Goal: Transaction & Acquisition: Download file/media

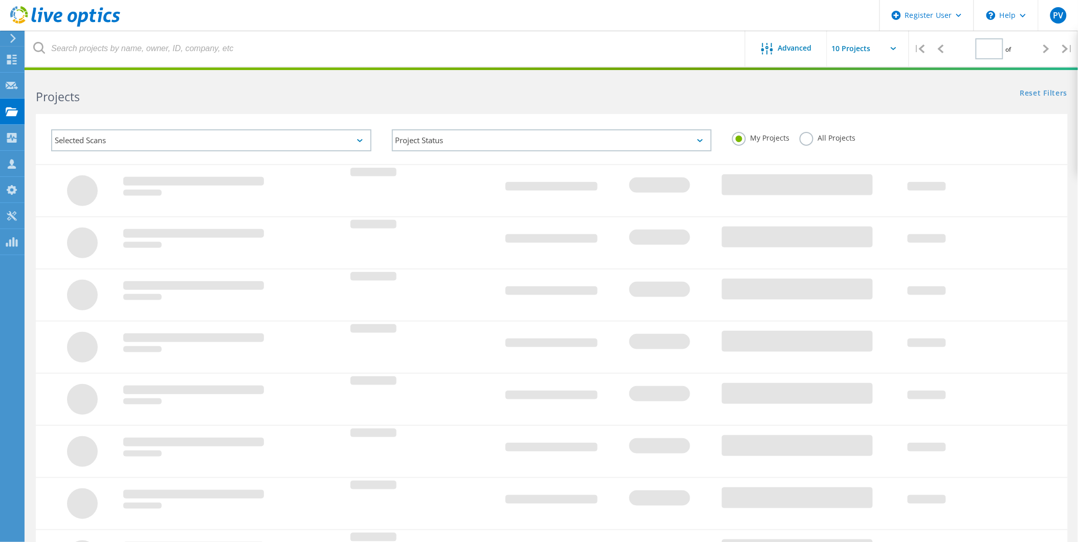
type input "1"
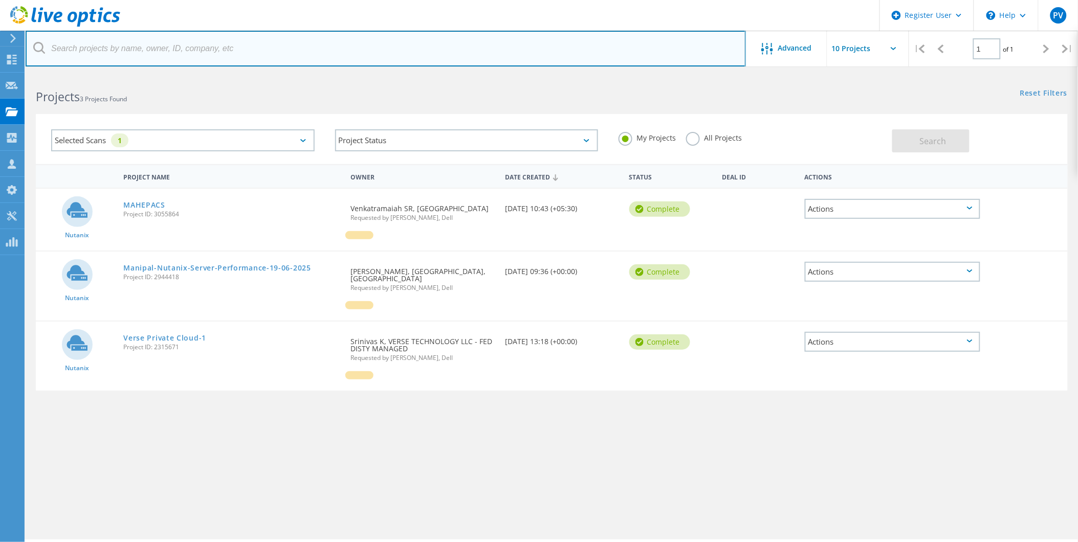
click at [98, 56] on input "text" at bounding box center [386, 49] width 720 height 36
paste input "3036316"
type input "3036316"
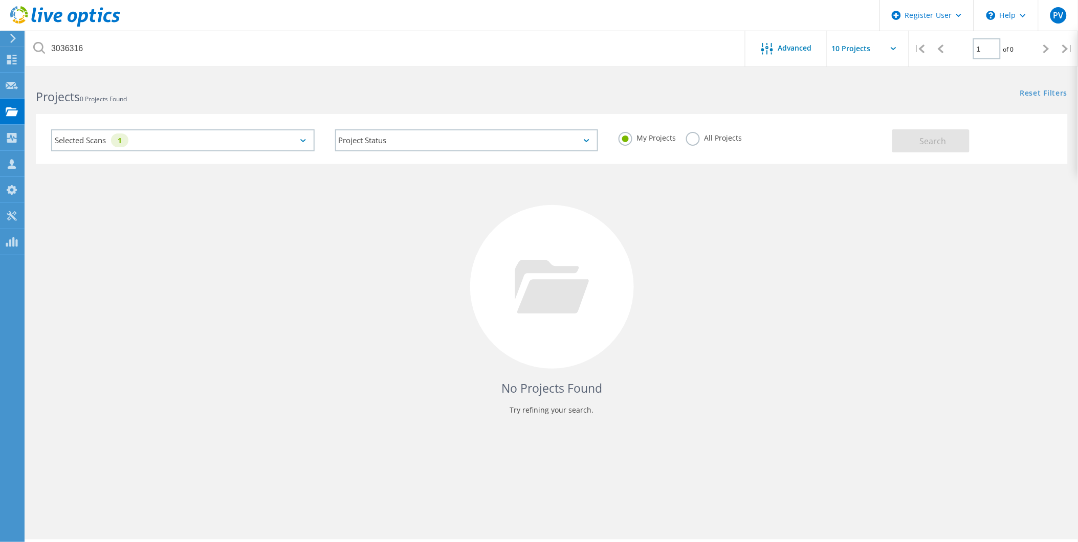
click at [686, 140] on label "All Projects" at bounding box center [714, 137] width 56 height 10
click at [0, 0] on input "All Projects" at bounding box center [0, 0] width 0 height 0
click at [942, 143] on span "Search" at bounding box center [933, 141] width 27 height 11
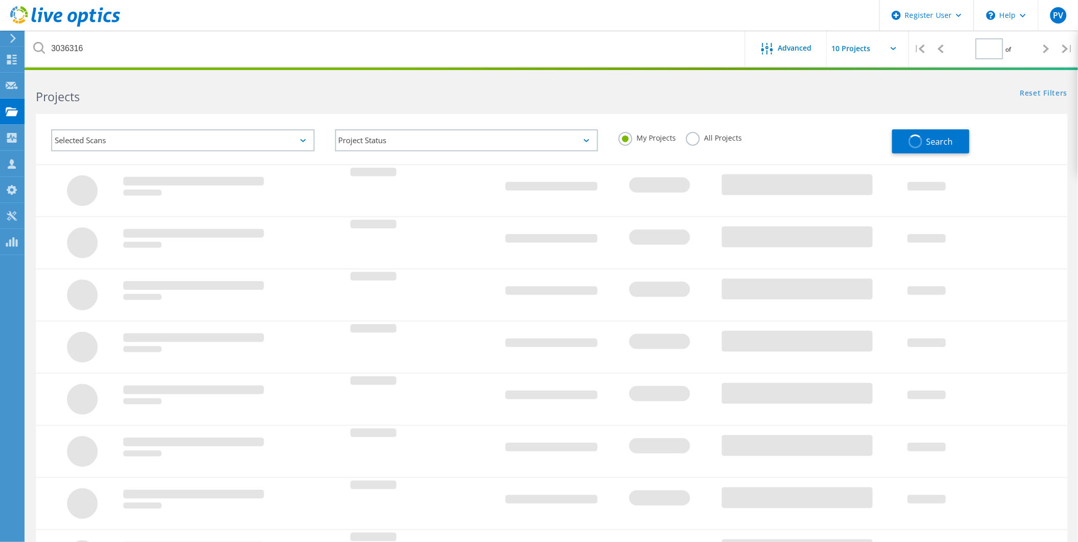
type input "1"
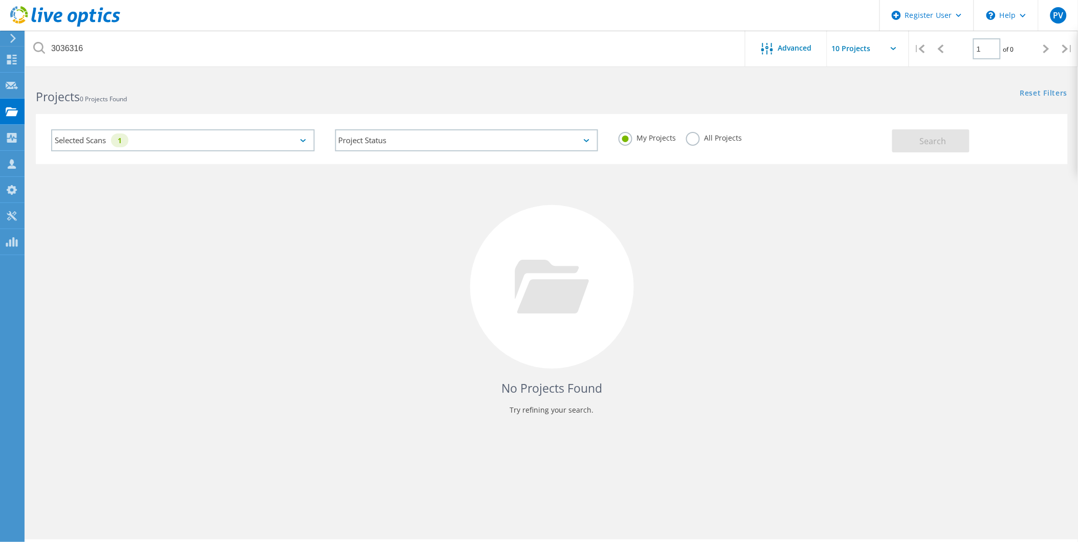
click at [688, 136] on label "All Projects" at bounding box center [714, 137] width 56 height 10
click at [0, 0] on input "All Projects" at bounding box center [0, 0] width 0 height 0
click at [917, 145] on button "Search" at bounding box center [930, 140] width 77 height 23
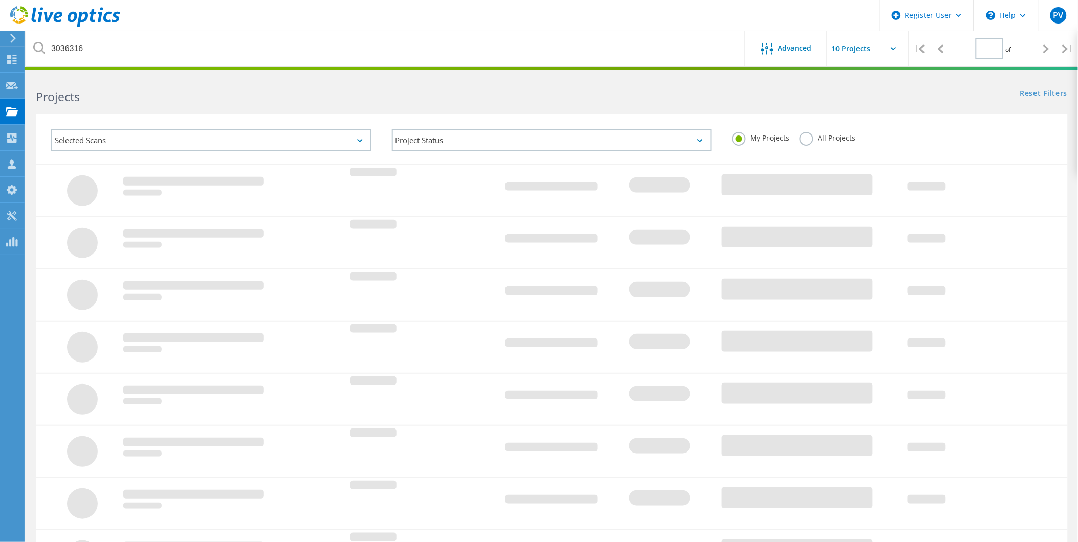
type input "1"
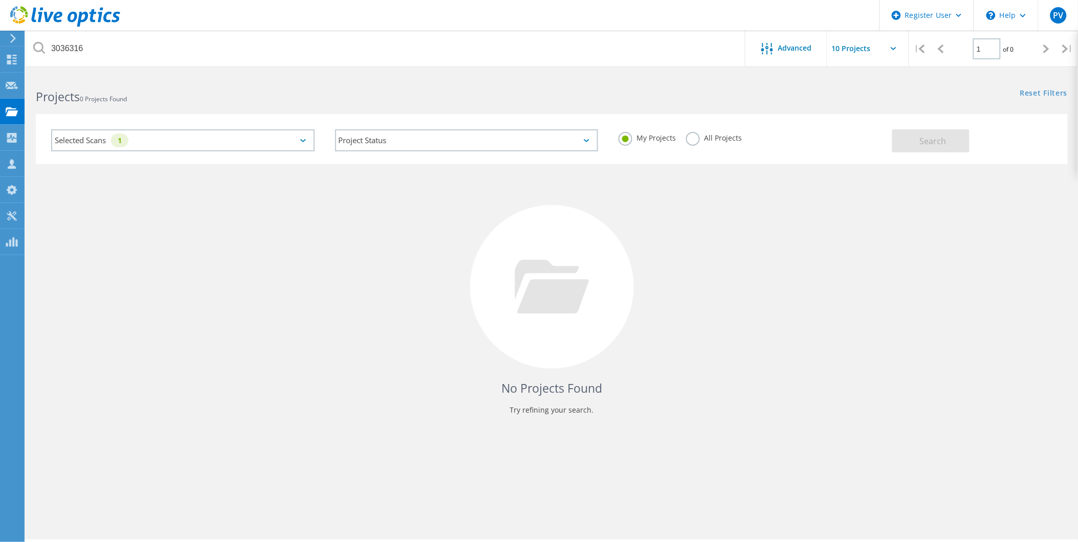
click at [695, 136] on label "All Projects" at bounding box center [714, 137] width 56 height 10
click at [0, 0] on input "All Projects" at bounding box center [0, 0] width 0 height 0
click at [932, 144] on span "Search" at bounding box center [933, 141] width 27 height 11
click at [160, 141] on div "Selected Scans 1" at bounding box center [182, 140] width 263 height 22
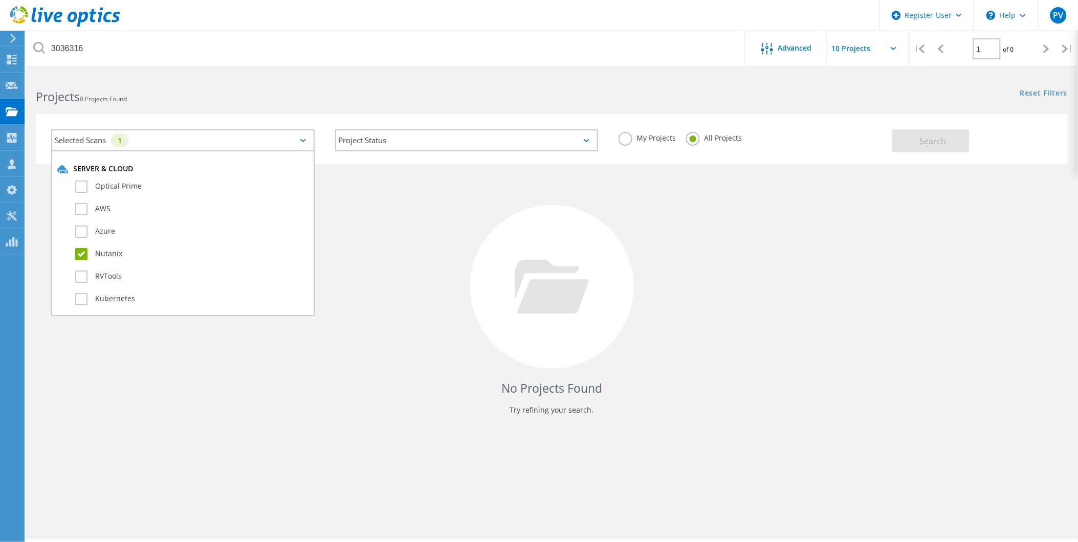
click at [85, 248] on label "Nutanix" at bounding box center [191, 254] width 233 height 12
click at [0, 0] on input "Nutanix" at bounding box center [0, 0] width 0 height 0
click at [932, 142] on span "Search" at bounding box center [933, 141] width 27 height 11
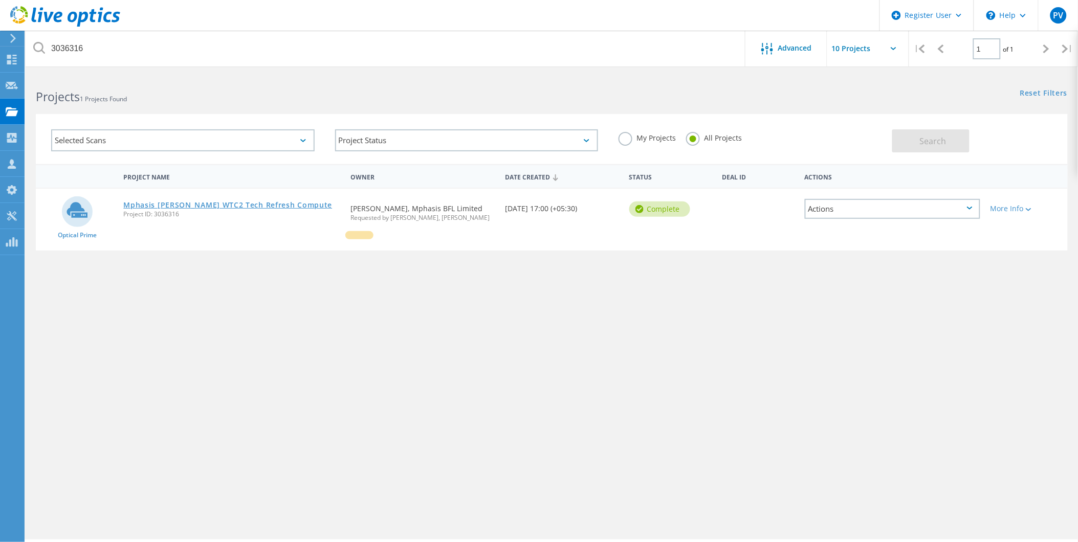
click at [160, 207] on link "Mphasis [PERSON_NAME] WTC2 Tech Refresh Compute" at bounding box center [227, 205] width 209 height 7
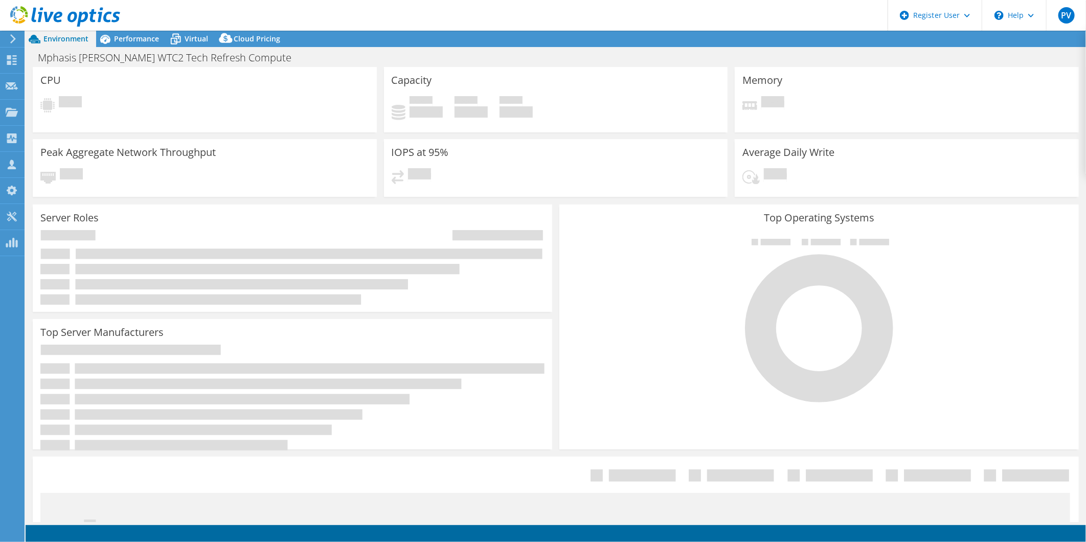
select select "[GEOGRAPHIC_DATA]"
select select "INR"
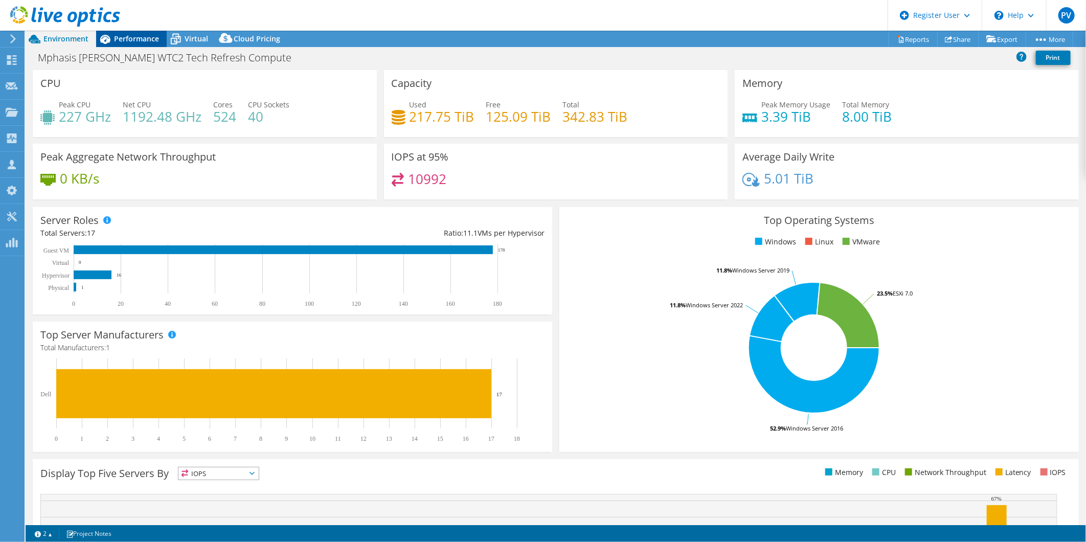
click at [125, 40] on span "Performance" at bounding box center [136, 39] width 45 height 10
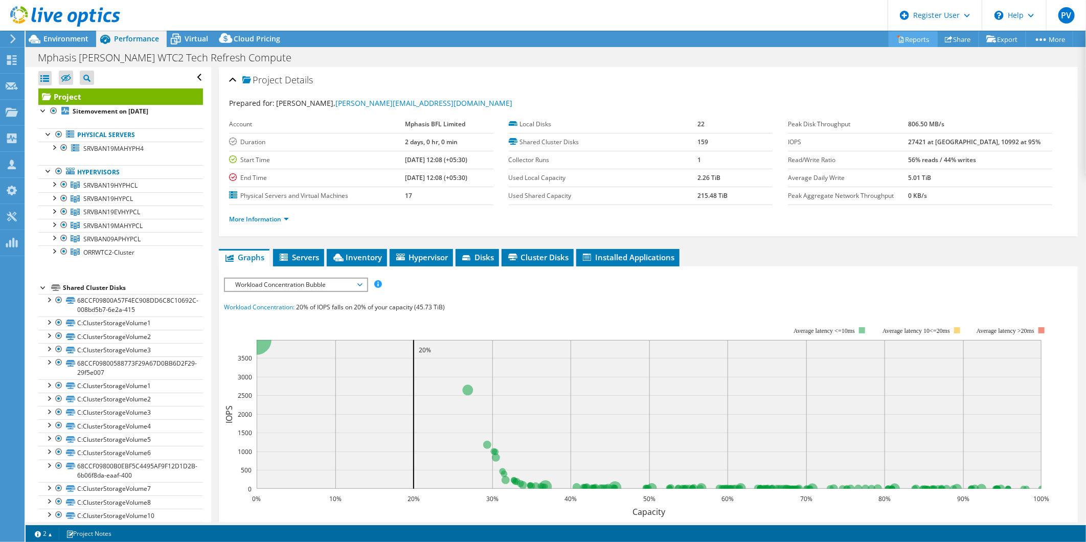
click at [910, 43] on link "Reports" at bounding box center [913, 39] width 49 height 16
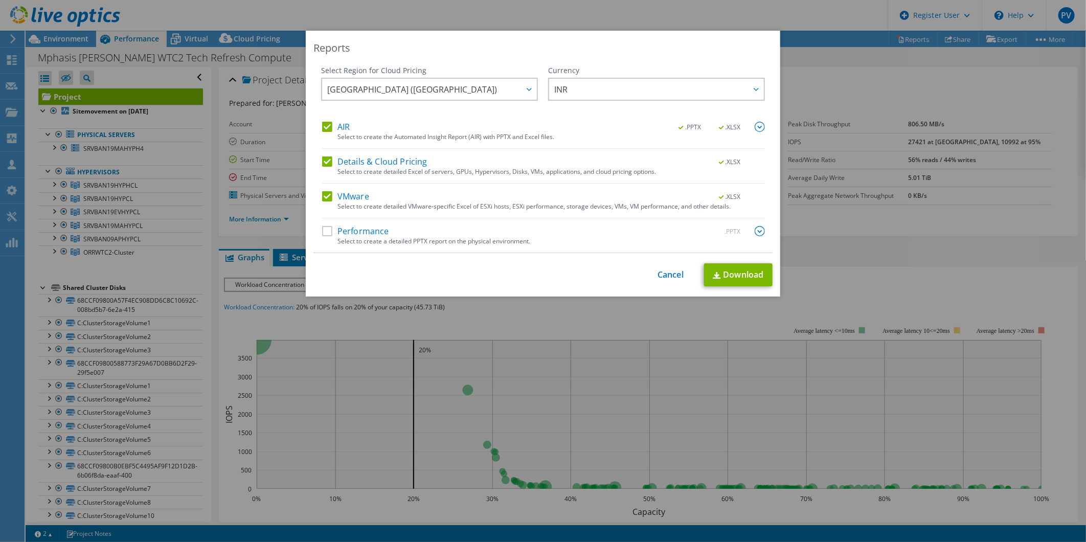
click at [322, 231] on label "Performance" at bounding box center [355, 231] width 67 height 10
click at [0, 0] on input "Performance" at bounding box center [0, 0] width 0 height 0
click at [734, 273] on link "Download" at bounding box center [738, 274] width 69 height 23
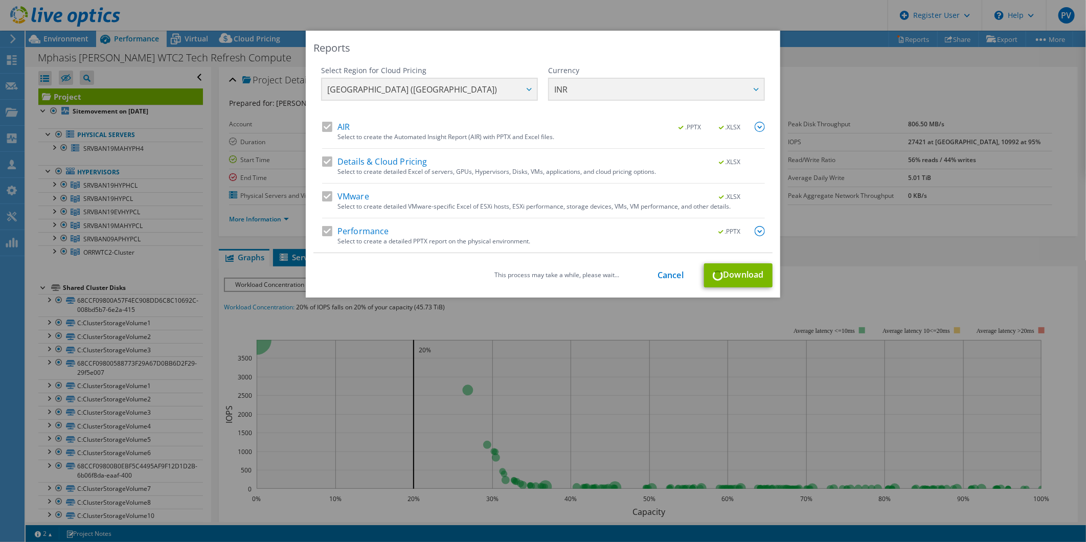
click at [377, 45] on div "Reports" at bounding box center [543, 48] width 459 height 14
click at [663, 277] on link "Cancel" at bounding box center [671, 276] width 26 height 10
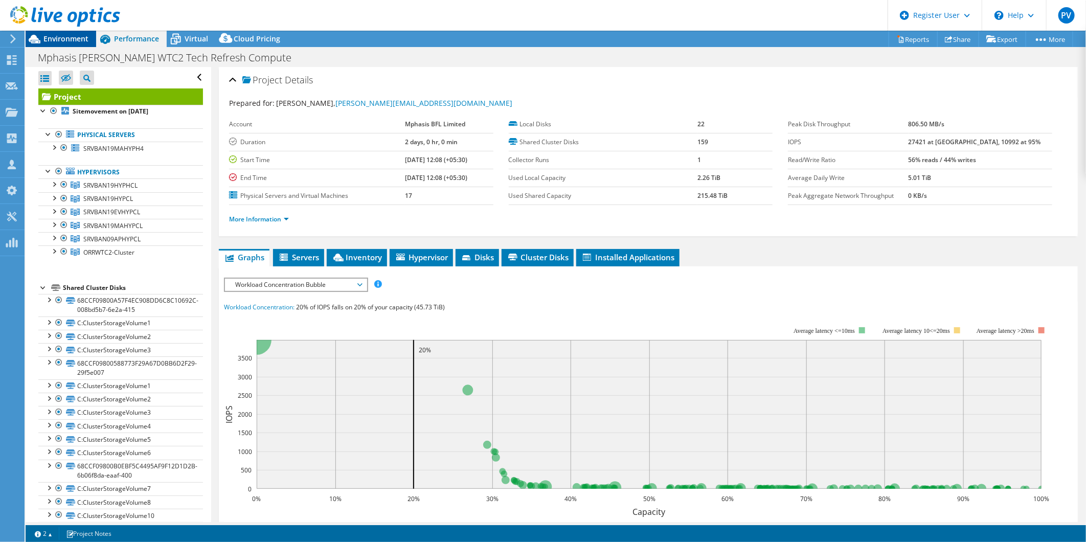
click at [69, 42] on span "Environment" at bounding box center [65, 39] width 45 height 10
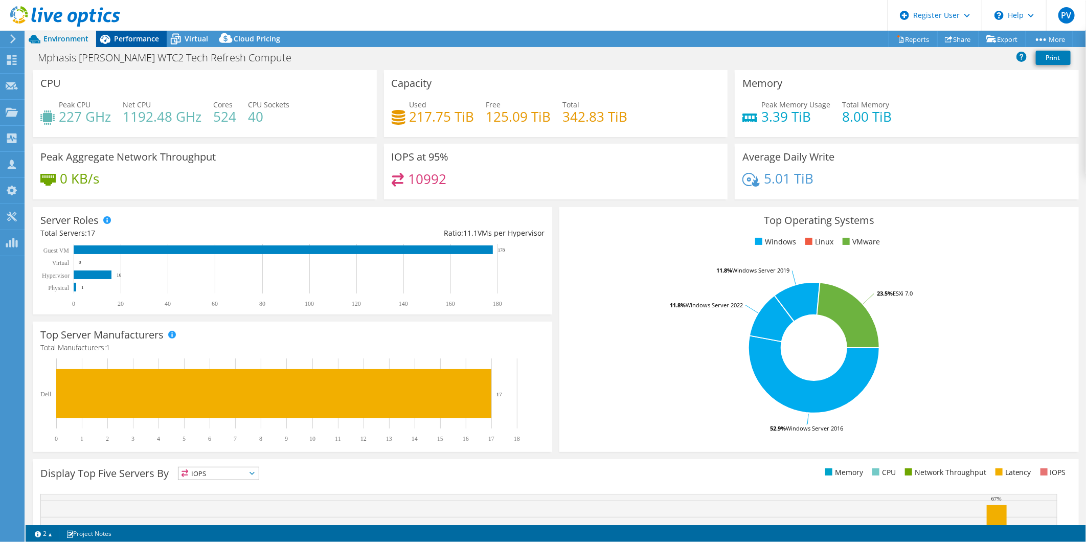
click at [130, 43] on span "Performance" at bounding box center [136, 39] width 45 height 10
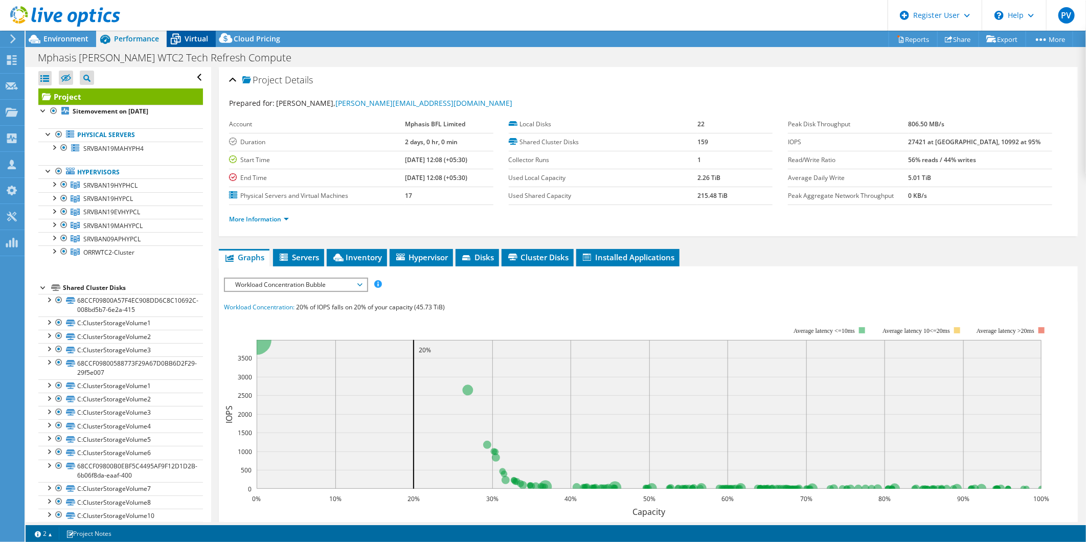
click at [195, 41] on span "Virtual" at bounding box center [197, 39] width 24 height 10
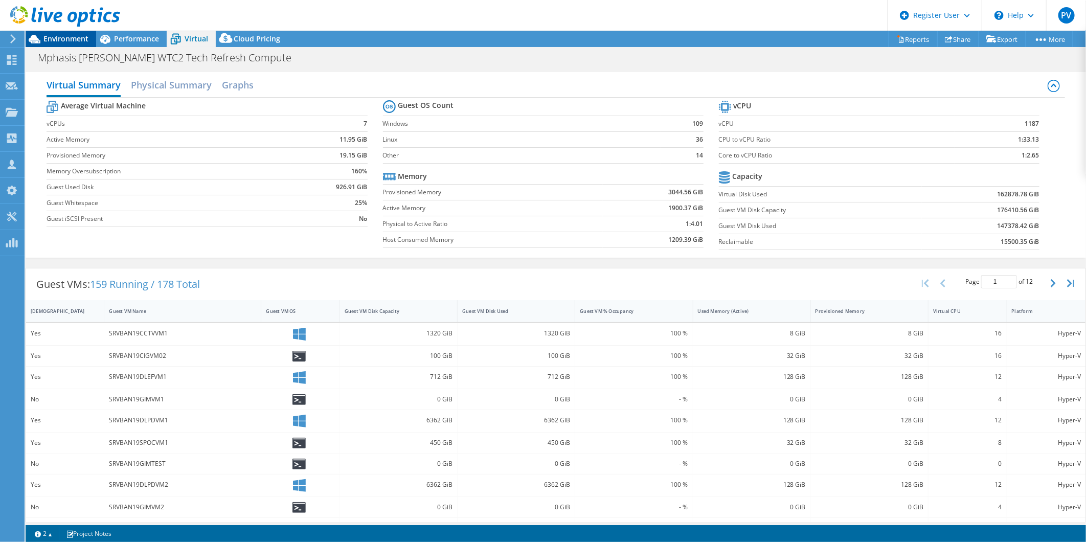
click at [57, 42] on span "Environment" at bounding box center [65, 39] width 45 height 10
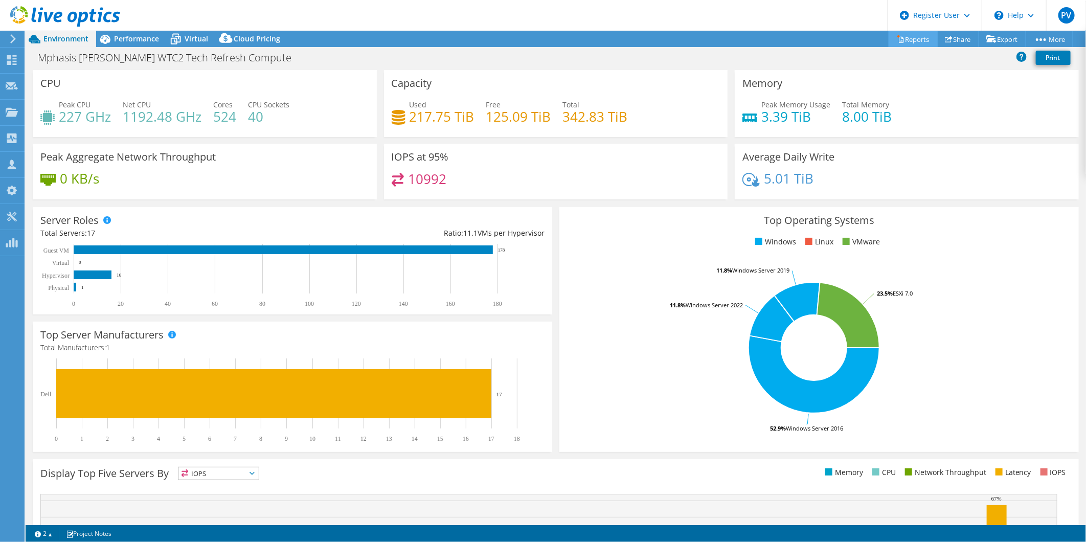
click at [916, 45] on link "Reports" at bounding box center [913, 39] width 49 height 16
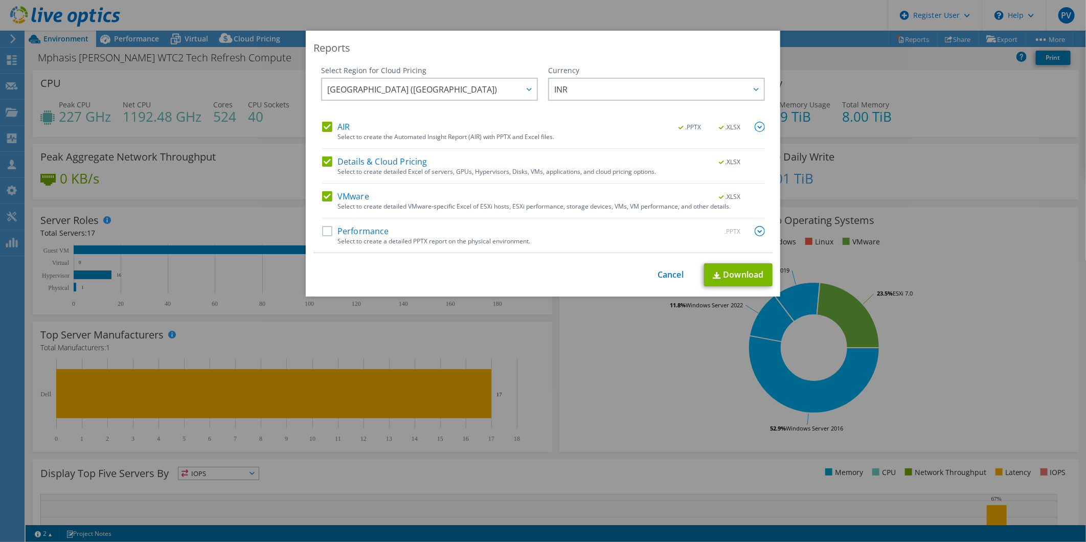
click at [322, 160] on label "Details & Cloud Pricing" at bounding box center [374, 162] width 105 height 10
click at [0, 0] on input "Details & Cloud Pricing" at bounding box center [0, 0] width 0 height 0
click at [726, 277] on link "Download" at bounding box center [738, 274] width 69 height 23
